Goal: Find specific page/section: Find specific page/section

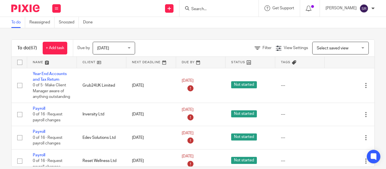
click at [191, 9] on input "Search" at bounding box center [216, 9] width 51 height 5
type input "rni testing"
click at [216, 31] on div "RNI Testing Ltd Rhys John Martindale Lupton < rlupton@ rnitesting .com >" at bounding box center [228, 24] width 87 height 22
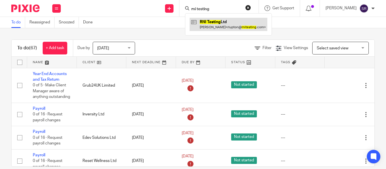
click at [219, 27] on link at bounding box center [229, 24] width 78 height 13
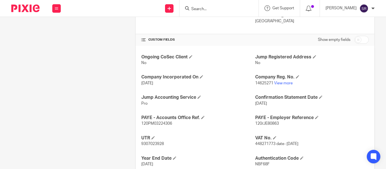
scroll to position [191, 0]
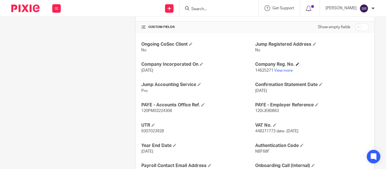
click at [279, 67] on h4 "Company Reg. No." at bounding box center [312, 65] width 114 height 6
click at [279, 69] on link "View more" at bounding box center [283, 71] width 19 height 4
click at [191, 10] on input "Search" at bounding box center [216, 9] width 51 height 5
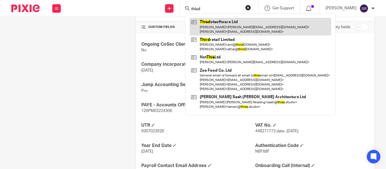
type input "thisd"
click at [195, 19] on link at bounding box center [261, 27] width 142 height 18
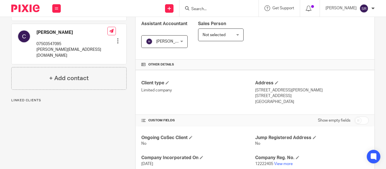
scroll to position [198, 0]
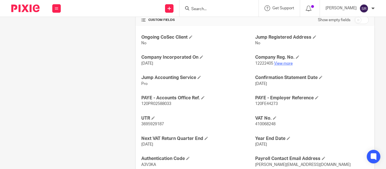
click at [278, 62] on link "View more" at bounding box center [283, 64] width 19 height 4
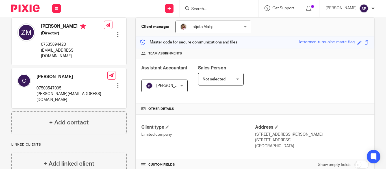
scroll to position [0, 0]
